Goal: Task Accomplishment & Management: Manage account settings

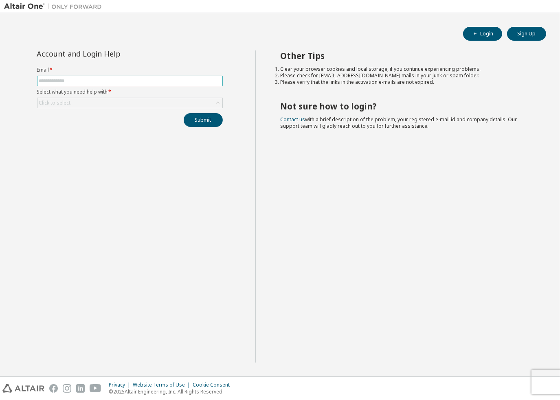
click at [139, 81] on input "text" at bounding box center [130, 81] width 182 height 7
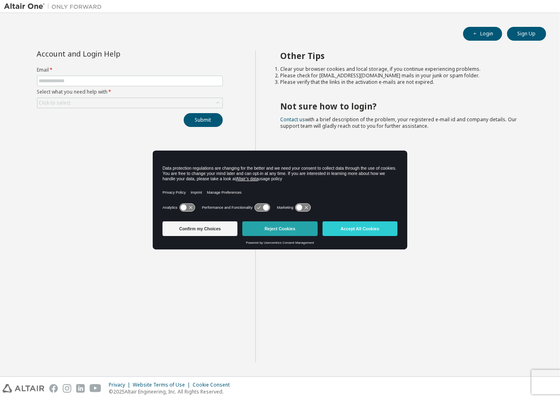
click at [250, 227] on button "Reject Cookies" at bounding box center [279, 229] width 75 height 15
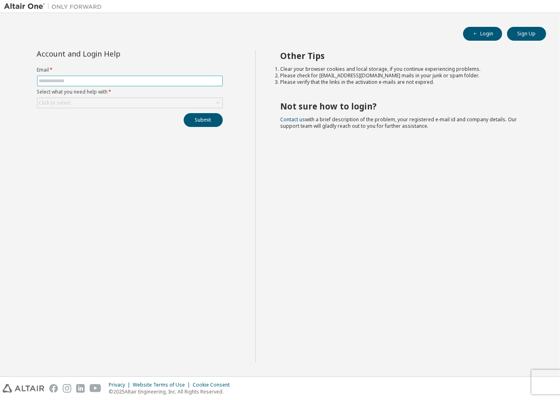
click at [51, 84] on input "text" at bounding box center [130, 81] width 182 height 7
click at [91, 102] on div "Click to select" at bounding box center [129, 103] width 185 height 10
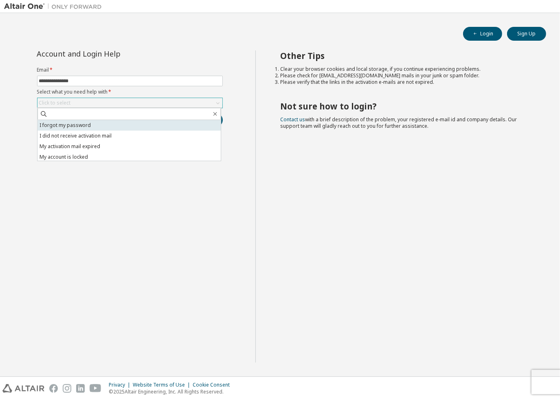
click at [97, 122] on li "I forgot my password" at bounding box center [128, 125] width 183 height 11
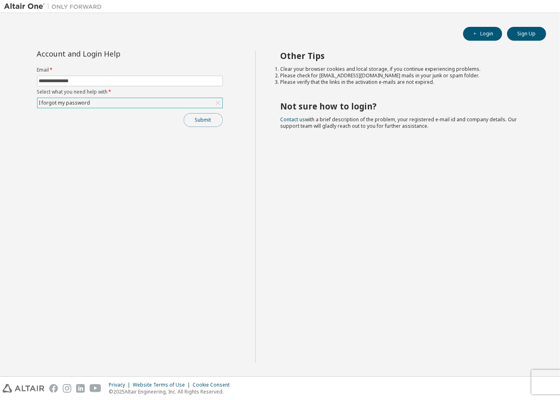
click at [215, 121] on button "Submit" at bounding box center [203, 120] width 39 height 14
click at [198, 120] on button "Submit" at bounding box center [203, 120] width 39 height 14
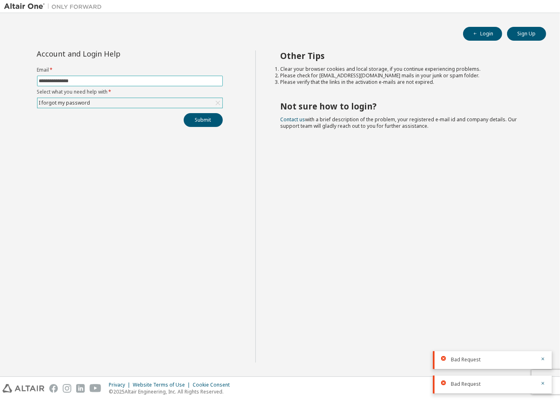
drag, startPoint x: 84, startPoint y: 81, endPoint x: 5, endPoint y: 53, distance: 83.3
click at [0, 57] on html "**********" at bounding box center [280, 200] width 560 height 400
type input "**********"
click at [184, 113] on button "Submit" at bounding box center [203, 120] width 39 height 14
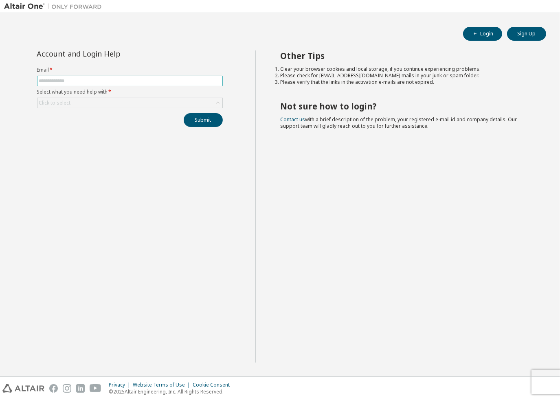
click at [55, 82] on input "text" at bounding box center [130, 81] width 182 height 7
type input "**********"
drag, startPoint x: 86, startPoint y: 101, endPoint x: 86, endPoint y: 106, distance: 4.5
click at [86, 101] on div "Click to select" at bounding box center [129, 103] width 185 height 10
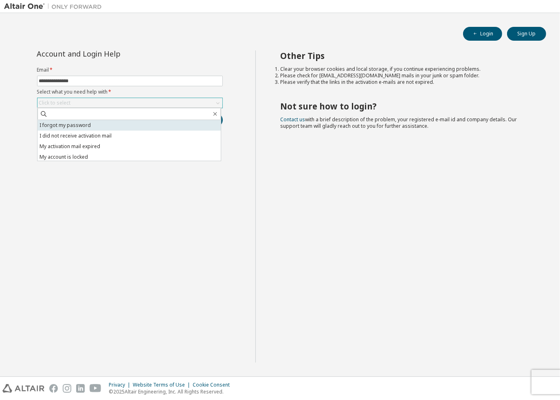
click at [89, 130] on li "I forgot my password" at bounding box center [128, 125] width 183 height 11
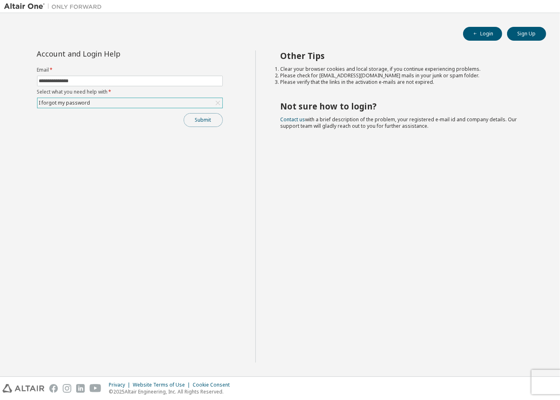
click at [202, 121] on button "Submit" at bounding box center [203, 120] width 39 height 14
